Goal: Task Accomplishment & Management: Manage account settings

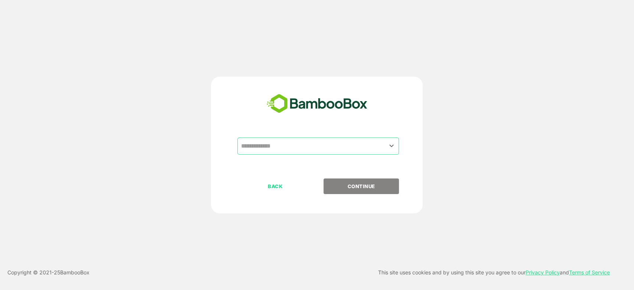
click at [335, 136] on div "​ BACK CONTINUE" at bounding box center [317, 145] width 212 height 137
click at [316, 156] on div "​" at bounding box center [316, 158] width 185 height 41
click at [316, 155] on div "​" at bounding box center [316, 158] width 185 height 41
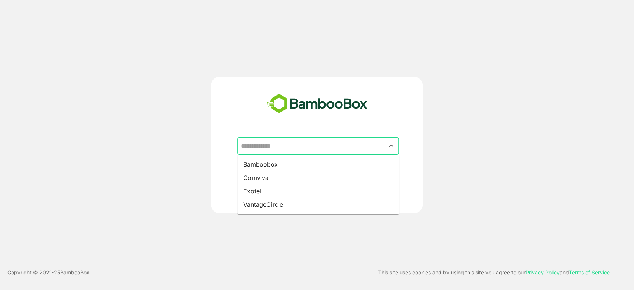
click at [331, 148] on input "text" at bounding box center [318, 146] width 159 height 14
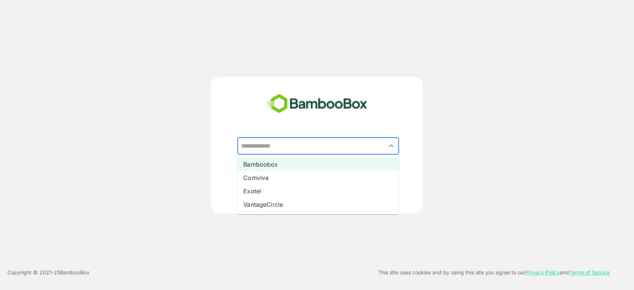
click at [282, 165] on li "Bamboobox" at bounding box center [318, 164] width 162 height 13
type input "*********"
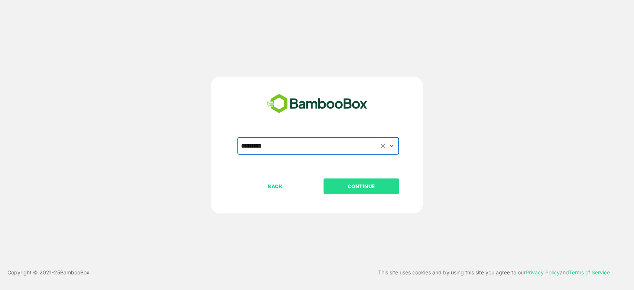
click at [360, 182] on p "CONTINUE" at bounding box center [361, 186] width 74 height 8
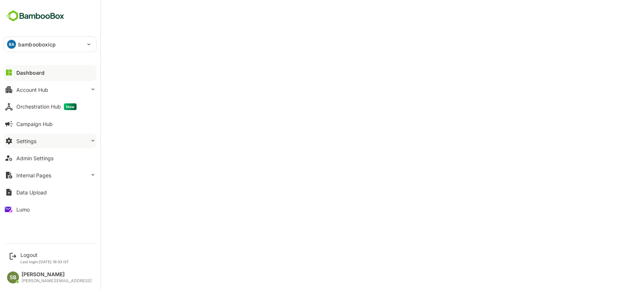
click at [63, 143] on button "Settings" at bounding box center [50, 140] width 93 height 15
click at [56, 147] on button "Settings" at bounding box center [50, 140] width 93 height 15
click at [77, 142] on button "Settings" at bounding box center [50, 140] width 93 height 15
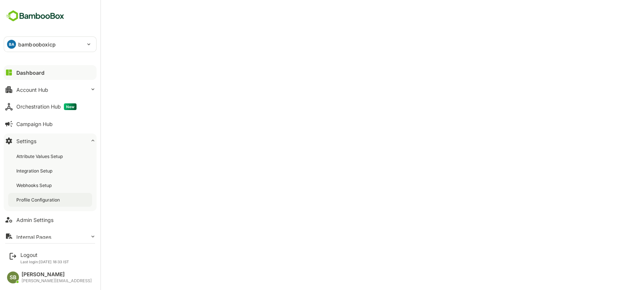
click at [60, 200] on div "Profile Configuration" at bounding box center [38, 200] width 45 height 6
click at [43, 72] on div "Dashboard" at bounding box center [29, 72] width 27 height 6
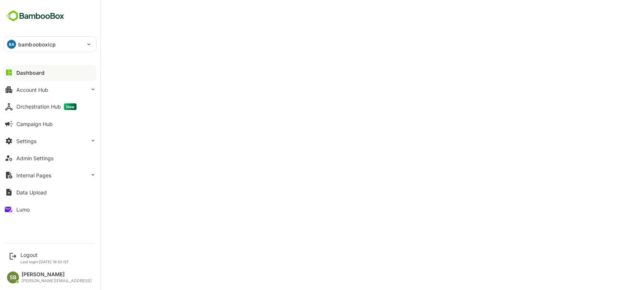
click at [53, 74] on button "Dashboard" at bounding box center [50, 72] width 93 height 15
